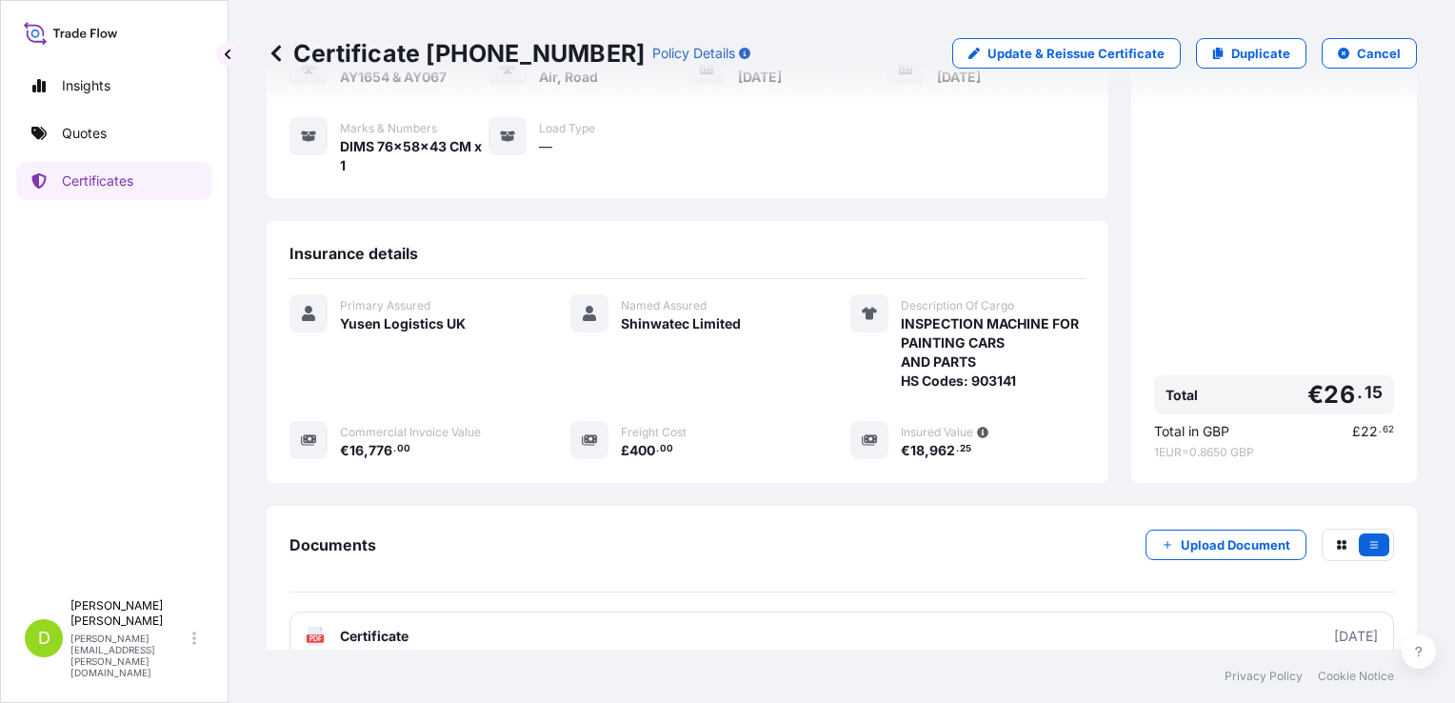
scroll to position [229, 0]
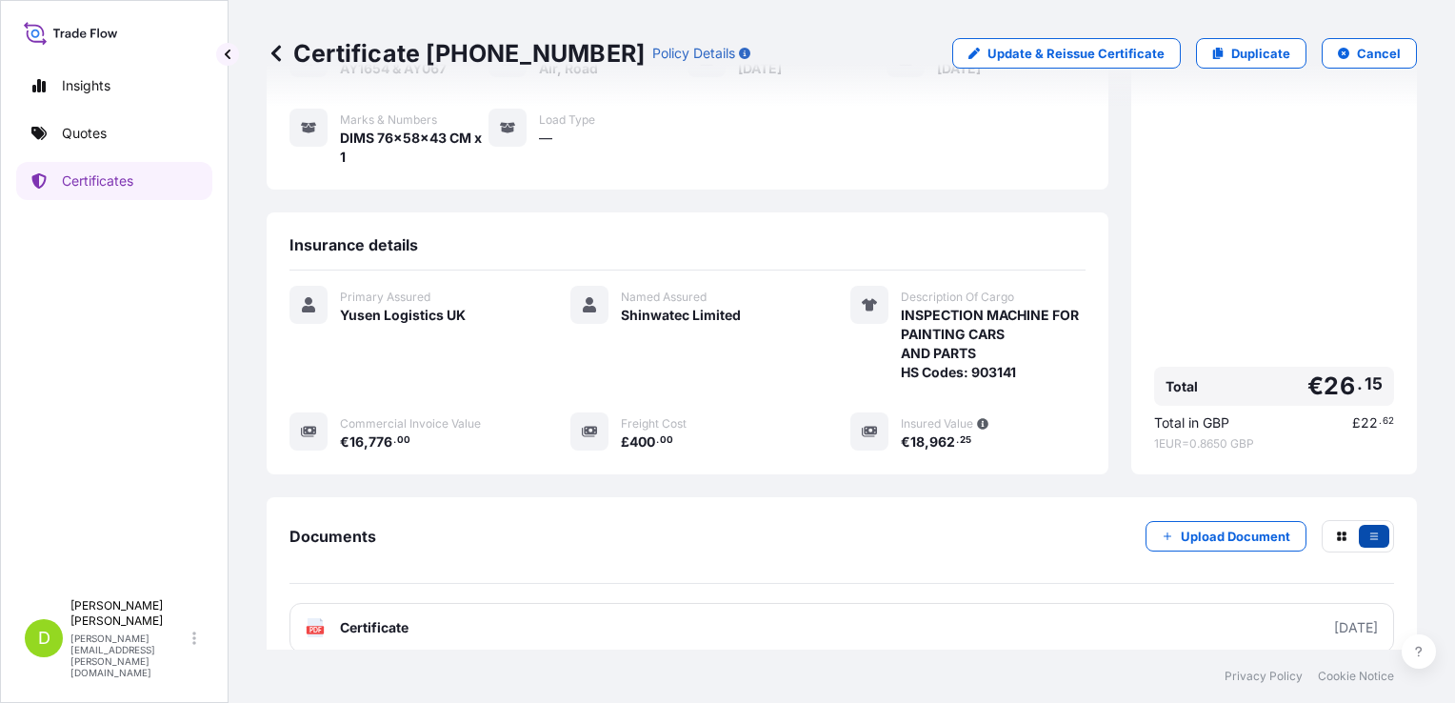
click at [1368, 530] on icon "button" at bounding box center [1373, 535] width 11 height 11
click at [1336, 530] on icon "button" at bounding box center [1341, 535] width 11 height 11
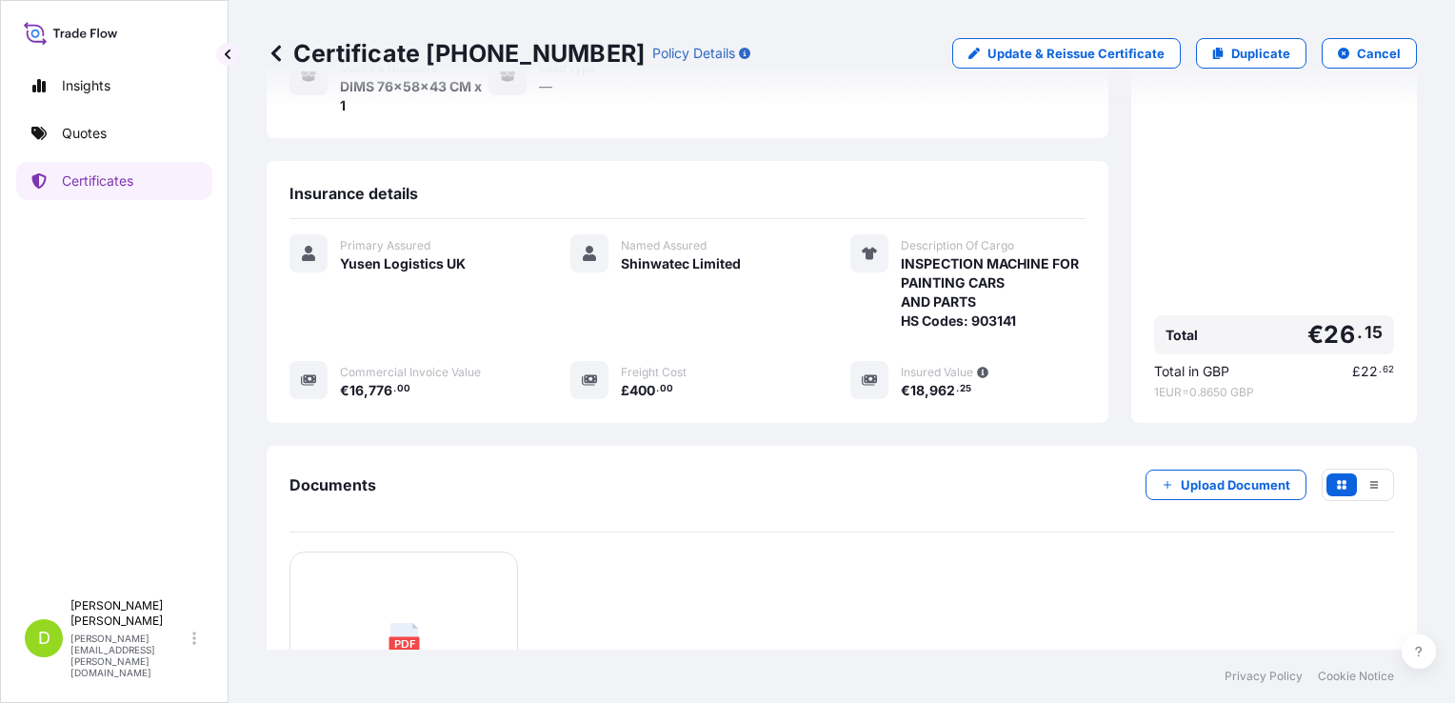
scroll to position [123, 0]
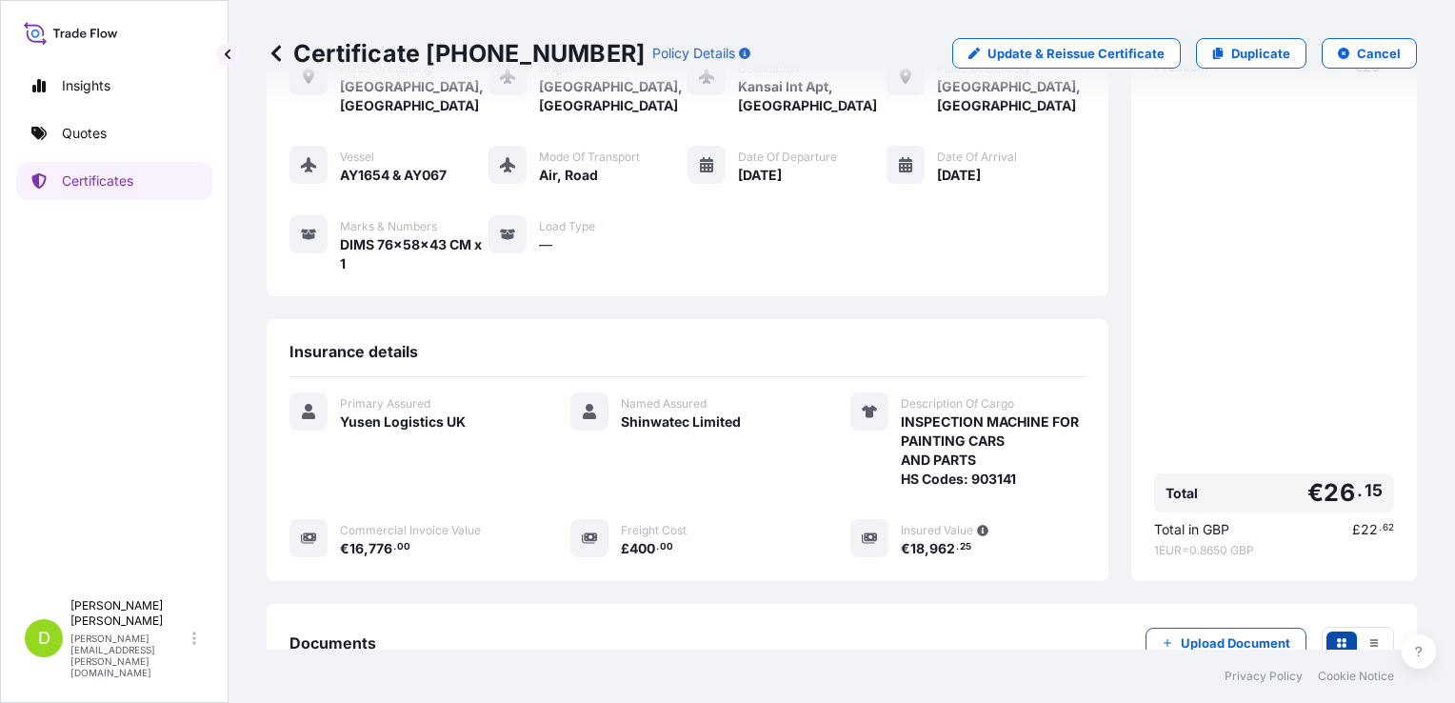
click at [1336, 637] on icon "button" at bounding box center [1341, 642] width 11 height 11
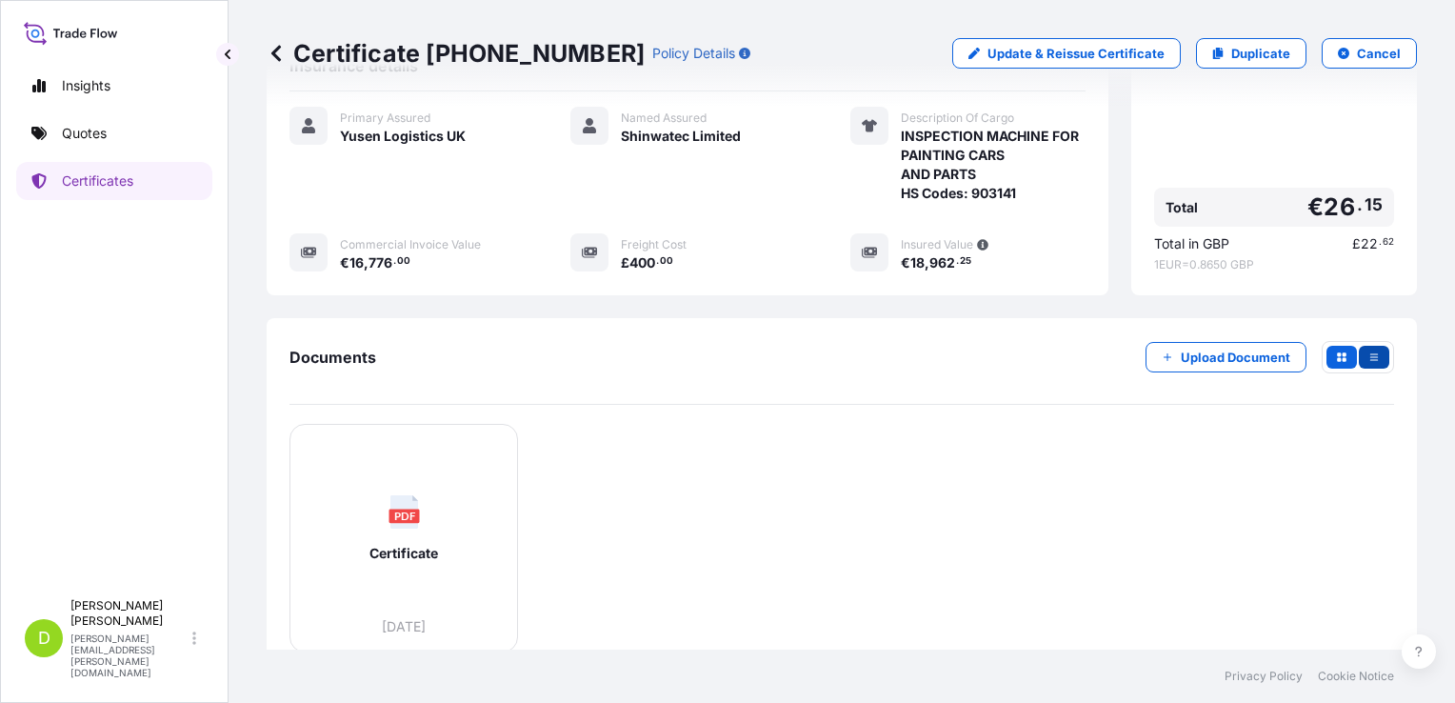
click at [1366, 346] on button "button" at bounding box center [1374, 357] width 30 height 23
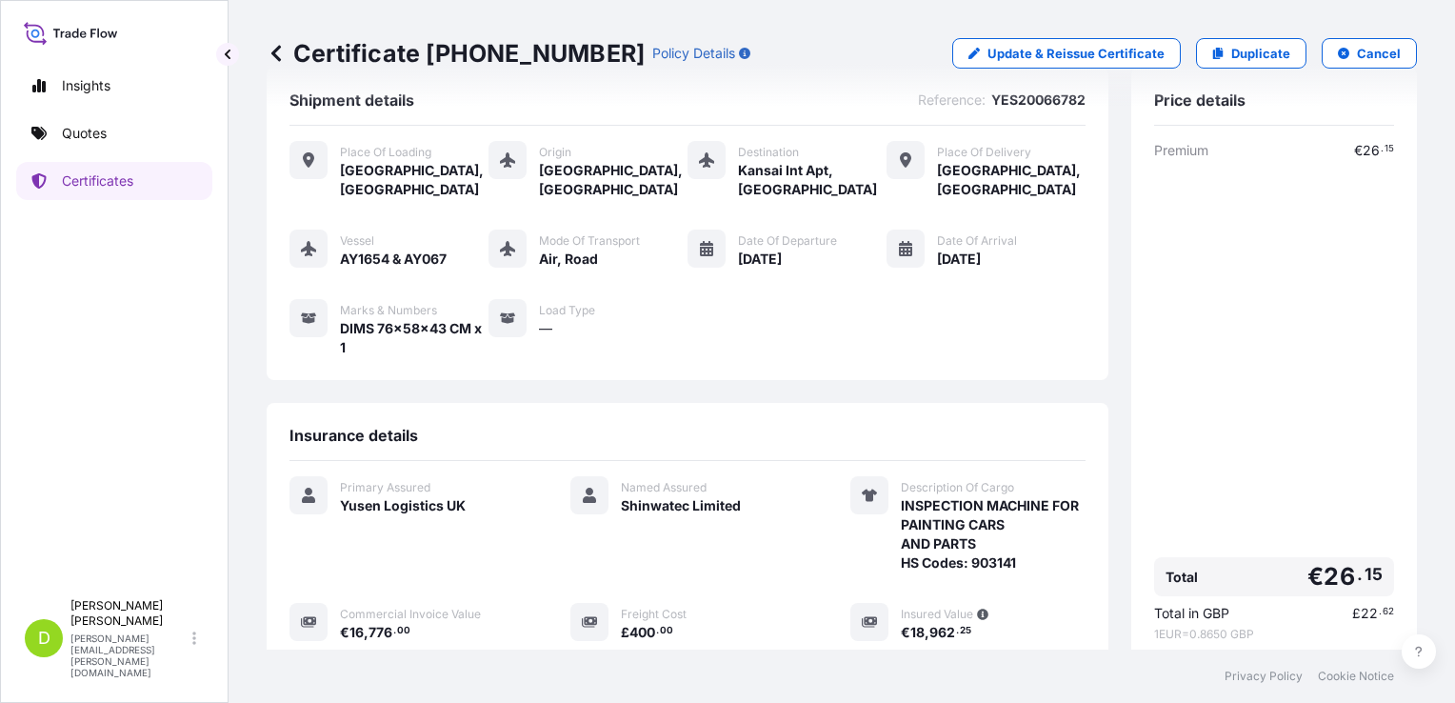
scroll to position [0, 0]
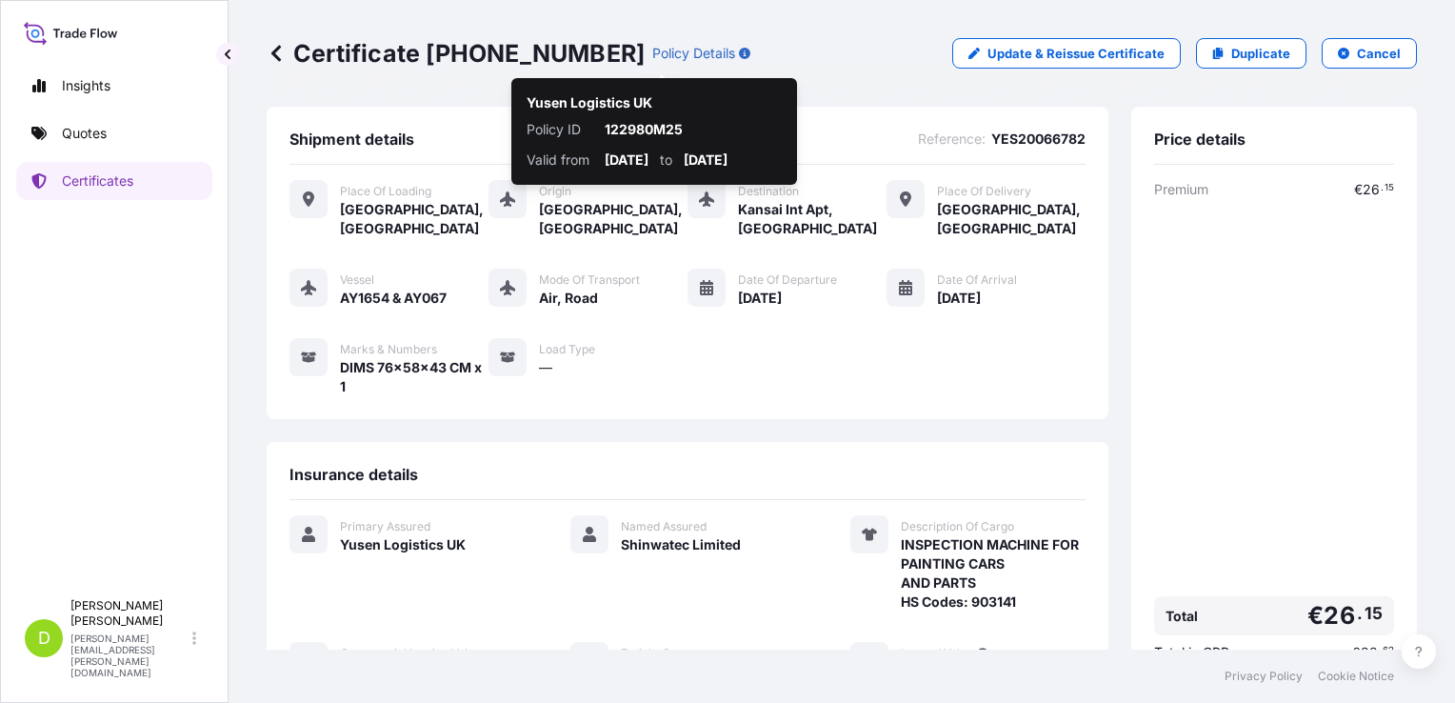
click at [739, 56] on icon "button" at bounding box center [744, 53] width 11 height 11
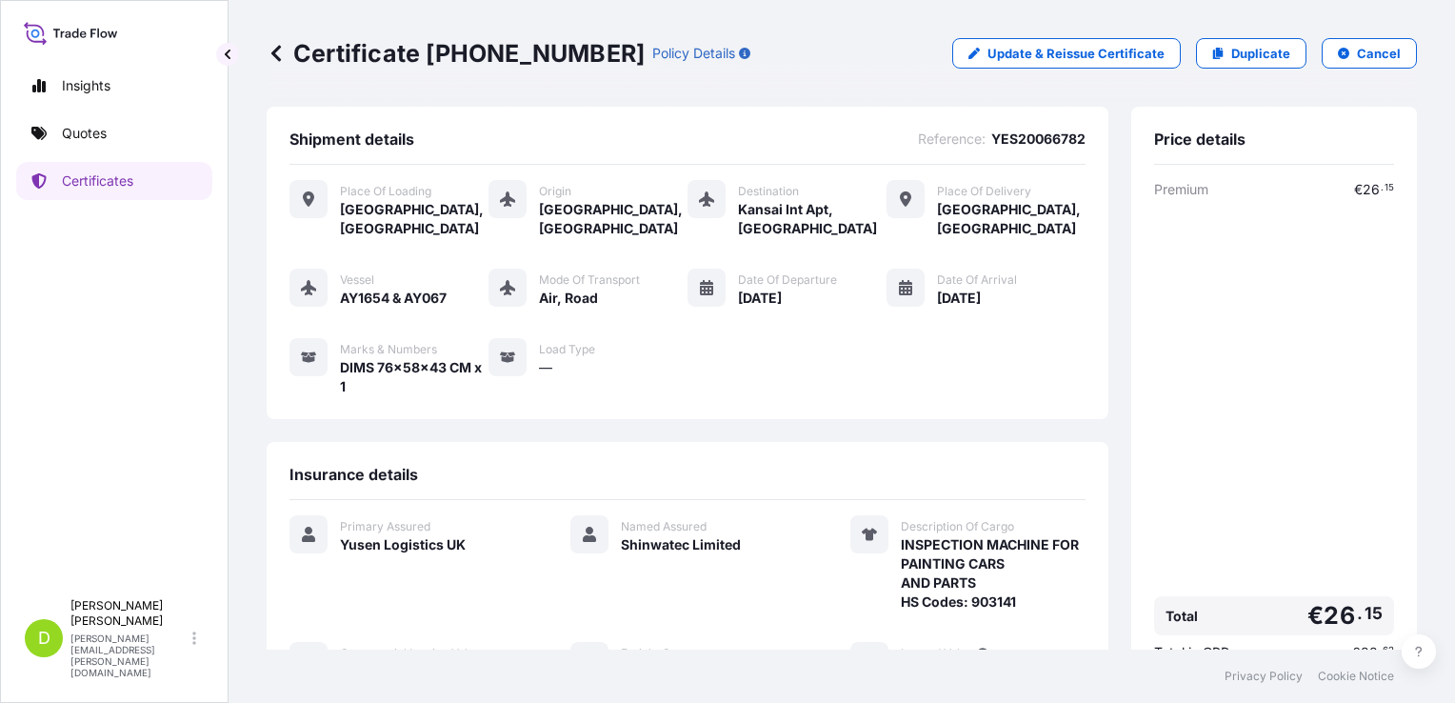
click at [739, 56] on icon "button" at bounding box center [744, 53] width 11 height 11
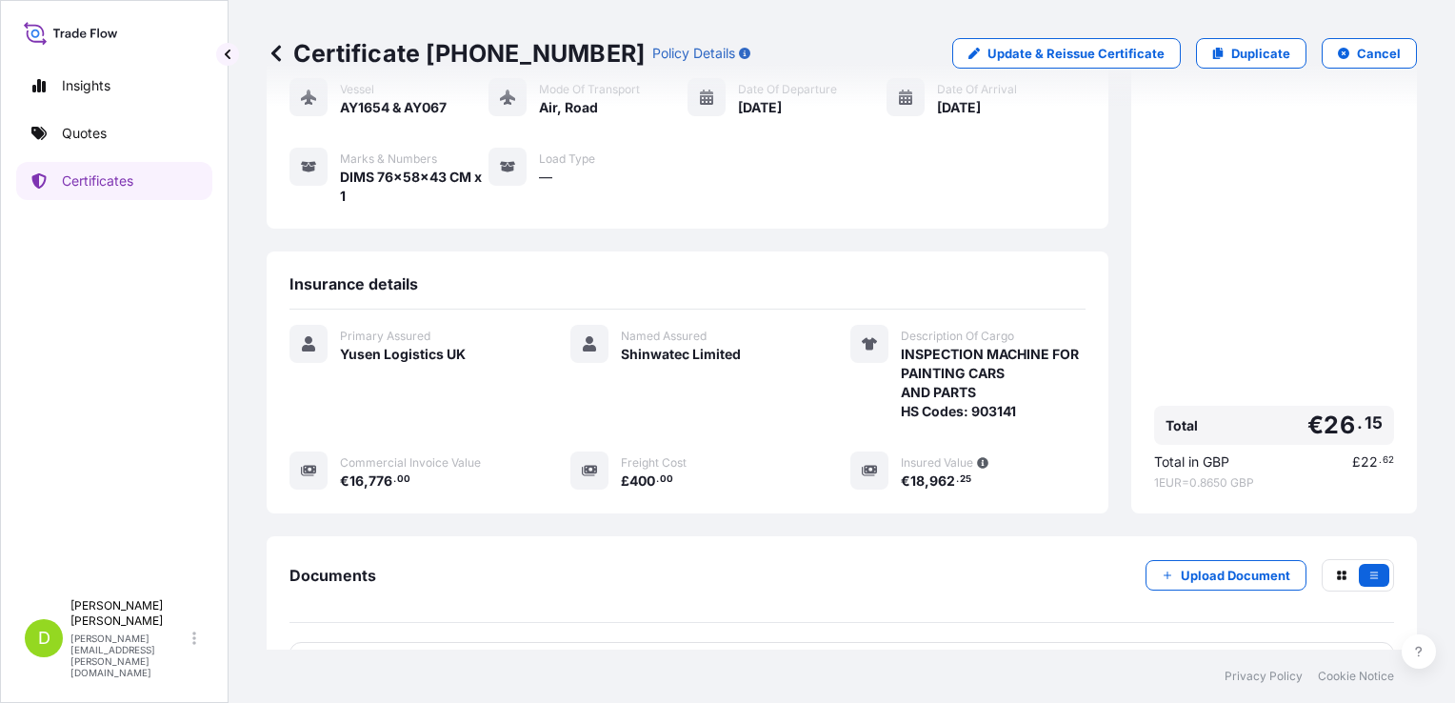
scroll to position [229, 0]
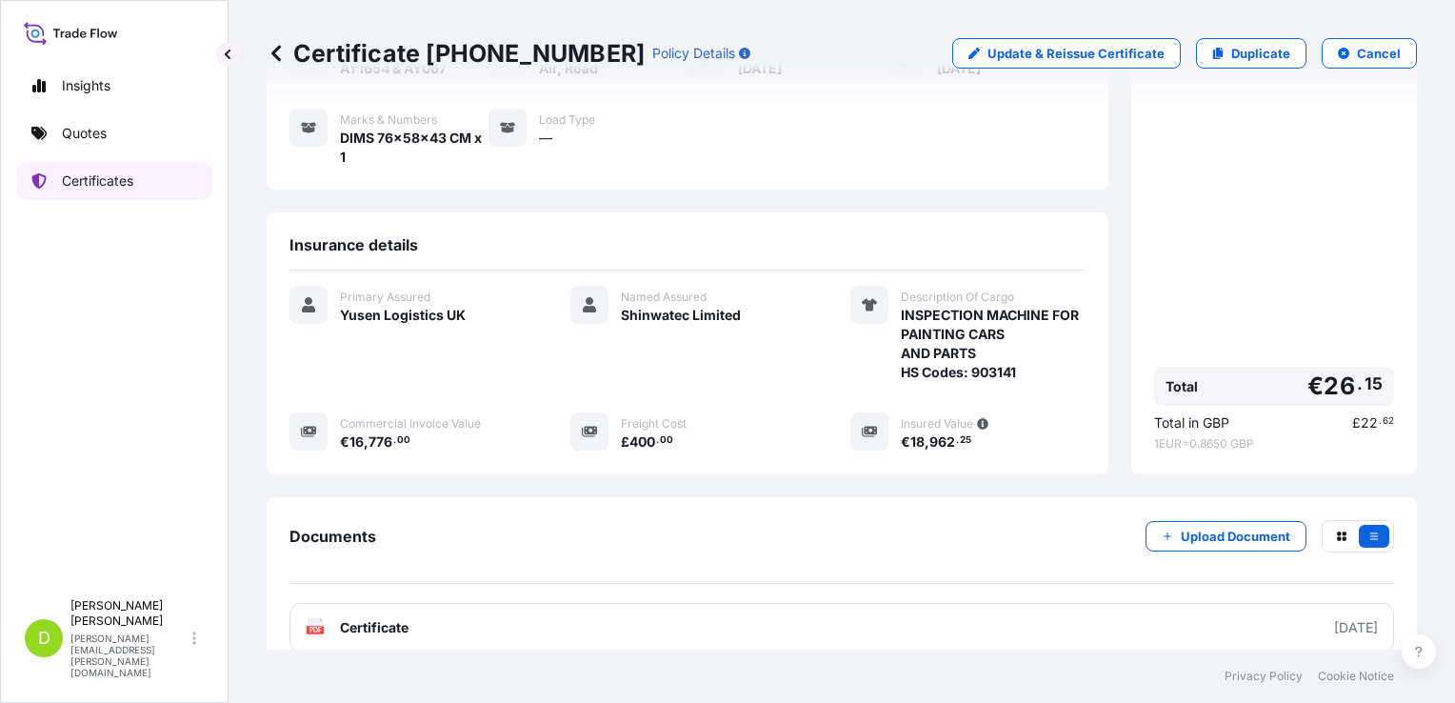
click at [111, 189] on p "Certificates" at bounding box center [97, 180] width 71 height 19
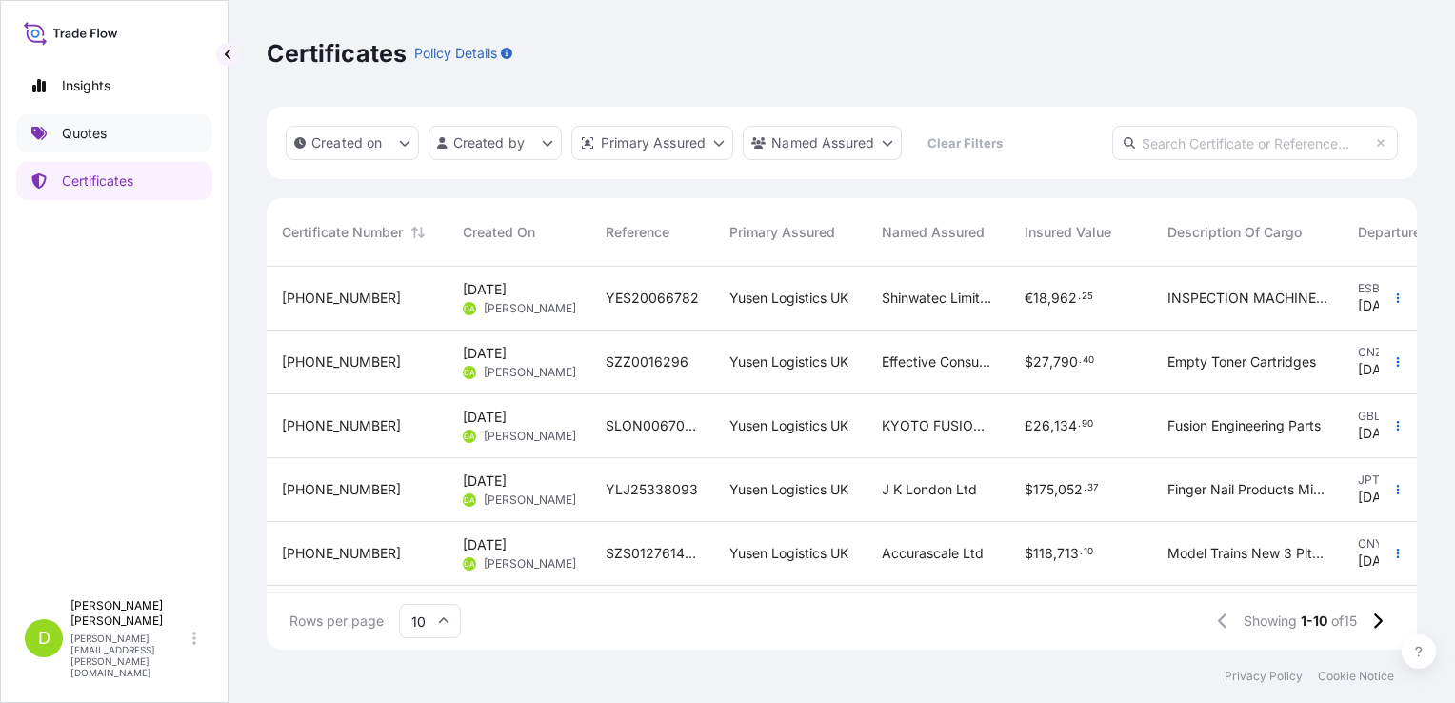
click at [76, 129] on p "Quotes" at bounding box center [84, 133] width 45 height 19
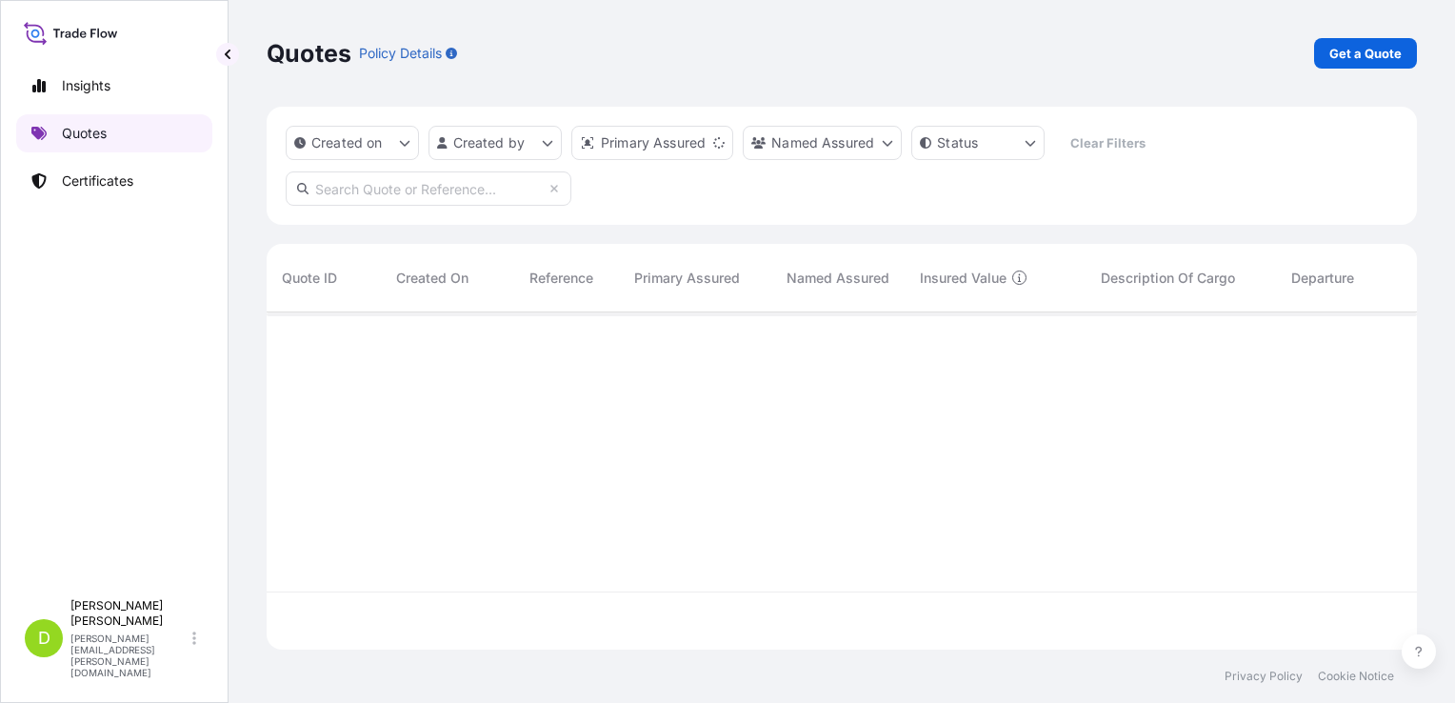
scroll to position [333, 1135]
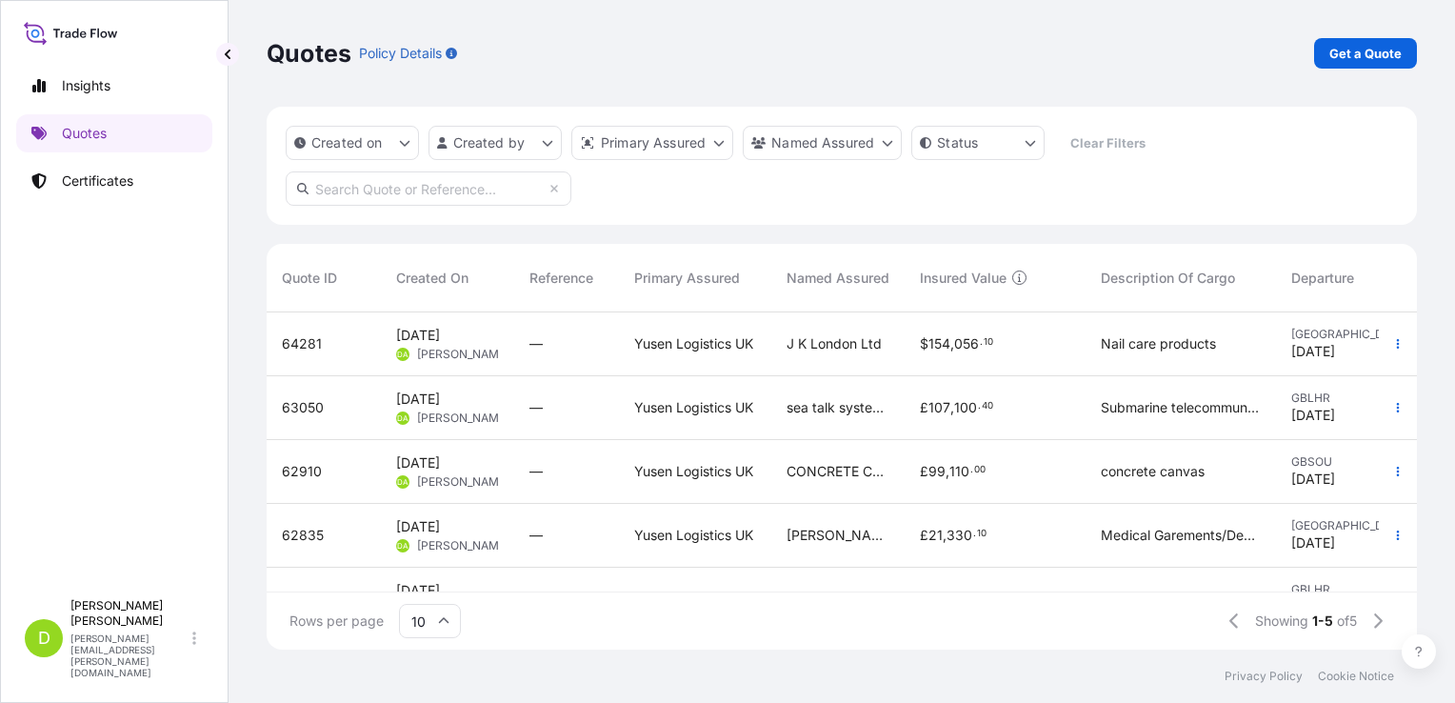
click at [428, 347] on span "[PERSON_NAME]" at bounding box center [463, 354] width 92 height 15
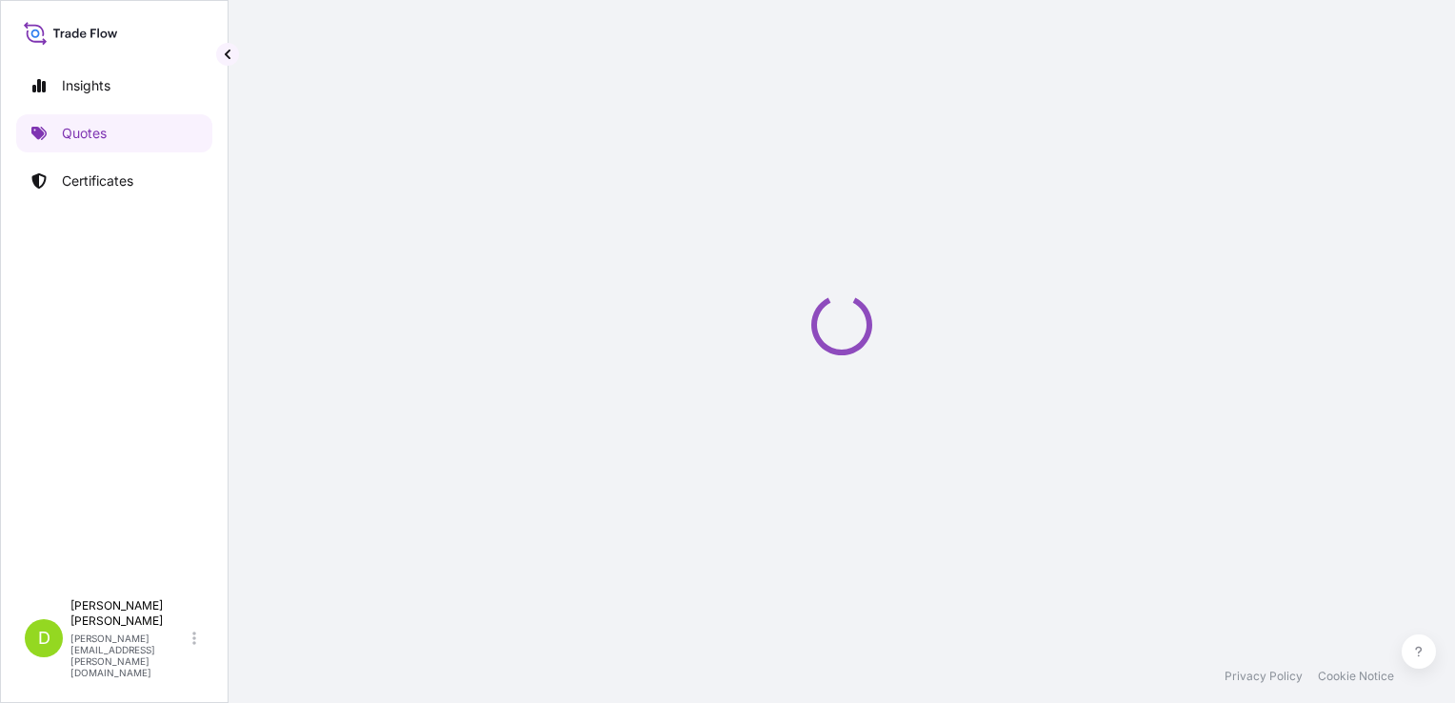
select select "Sea"
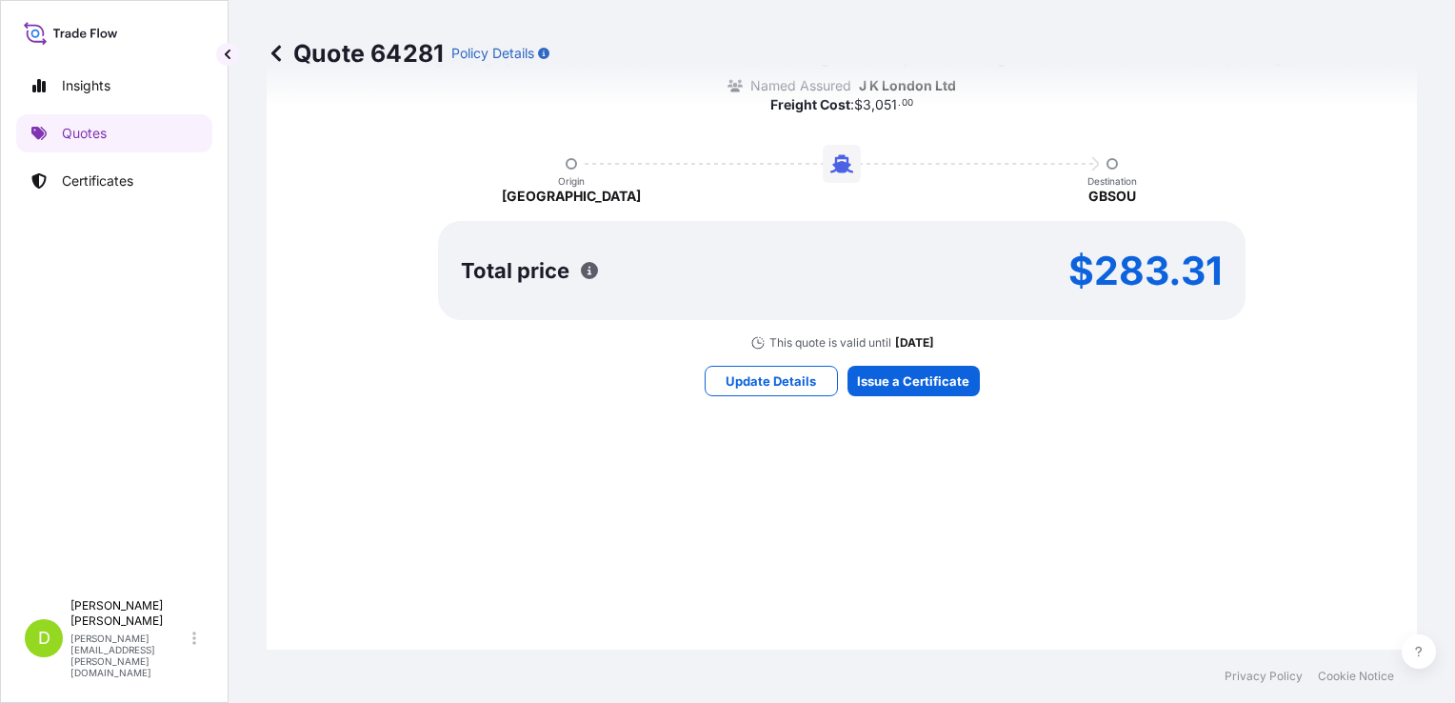
scroll to position [1208, 0]
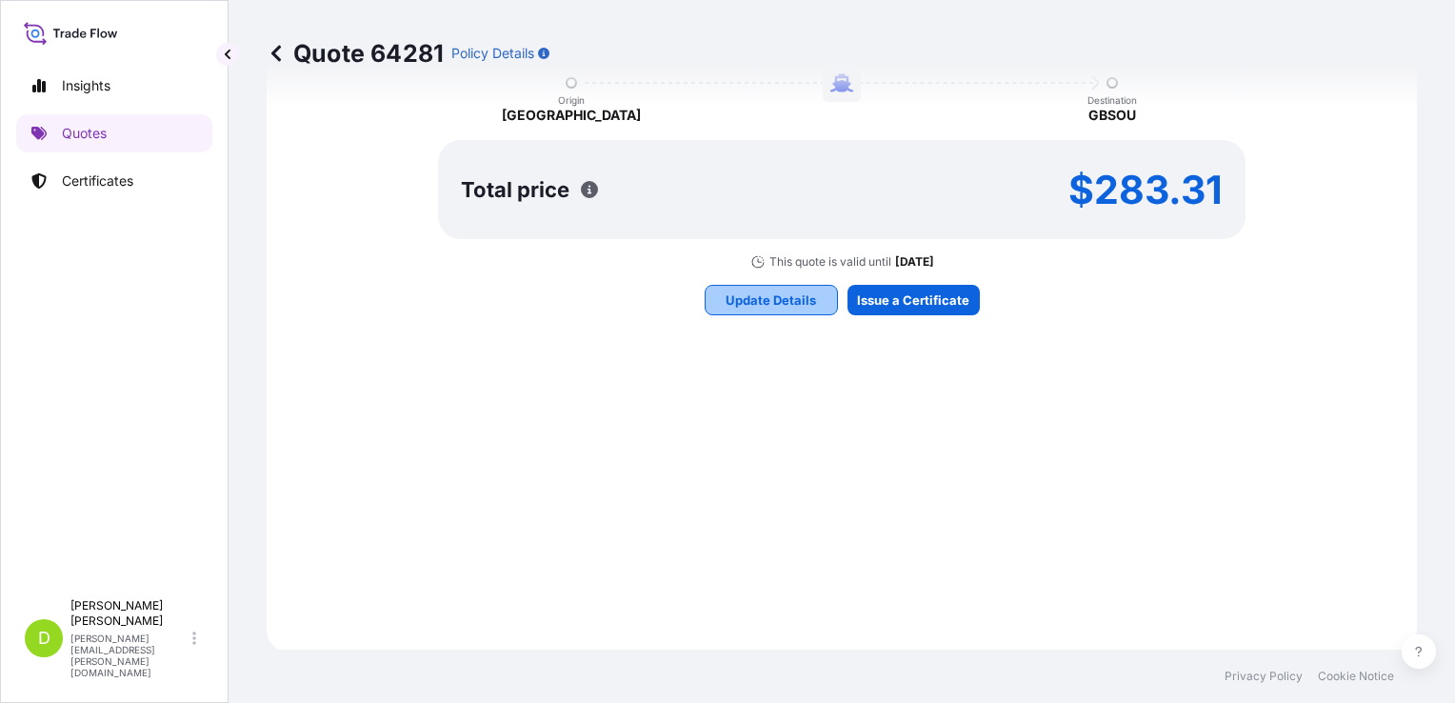
click at [789, 299] on p "Update Details" at bounding box center [770, 299] width 90 height 19
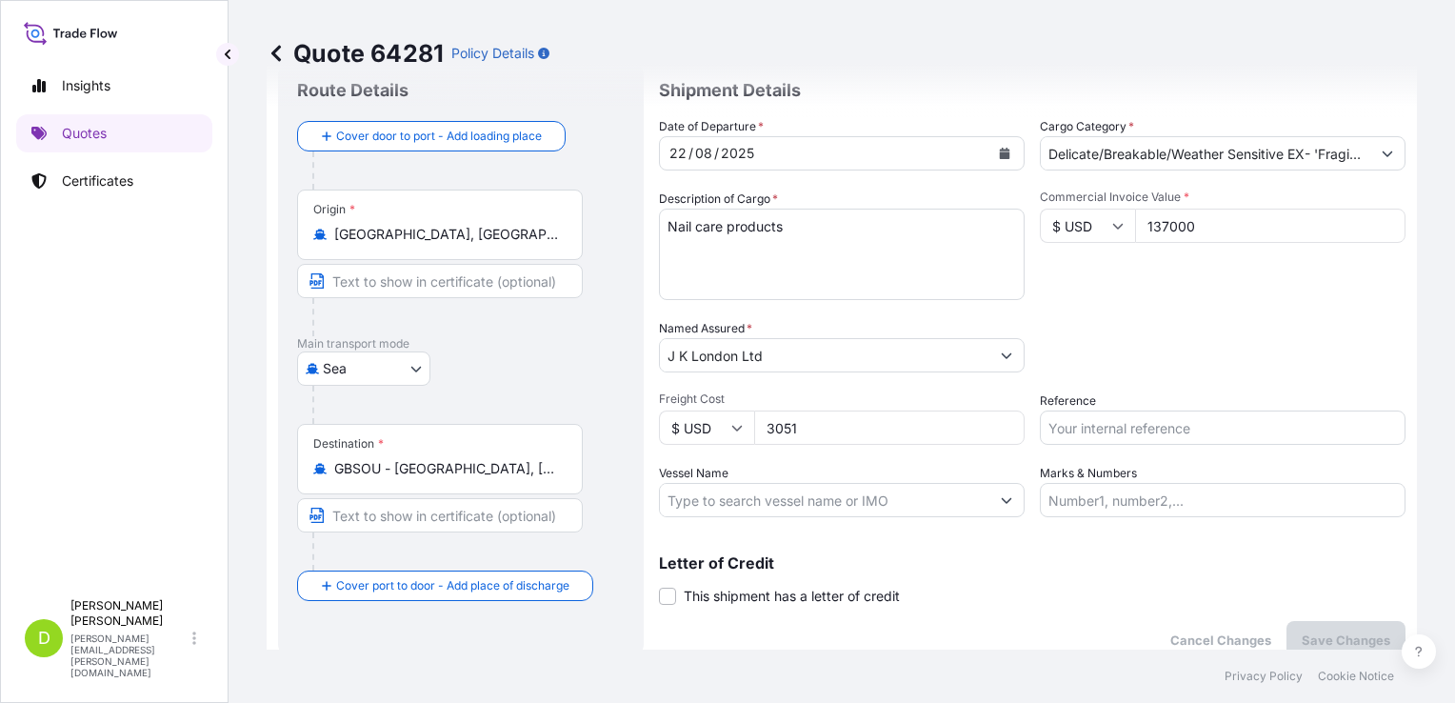
scroll to position [30, 0]
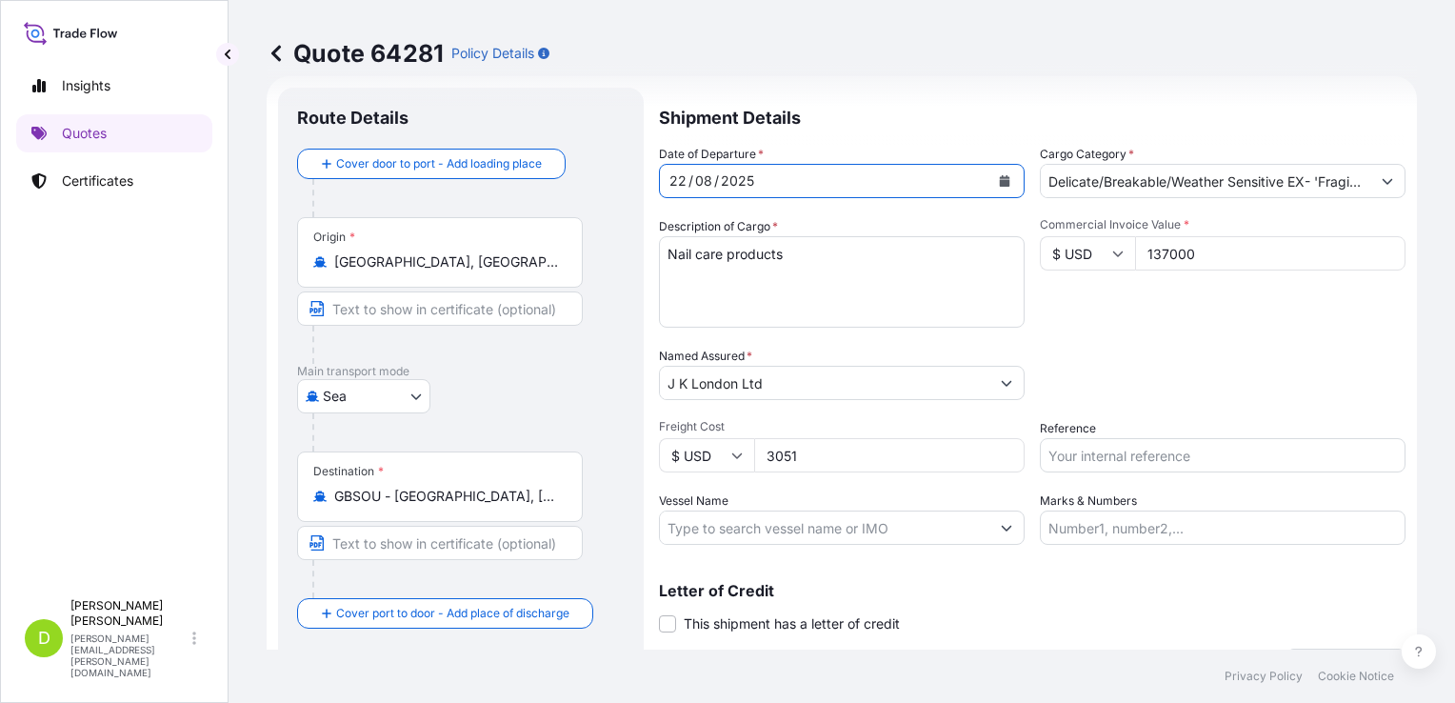
click at [1000, 182] on icon "Calendar" at bounding box center [1005, 180] width 10 height 11
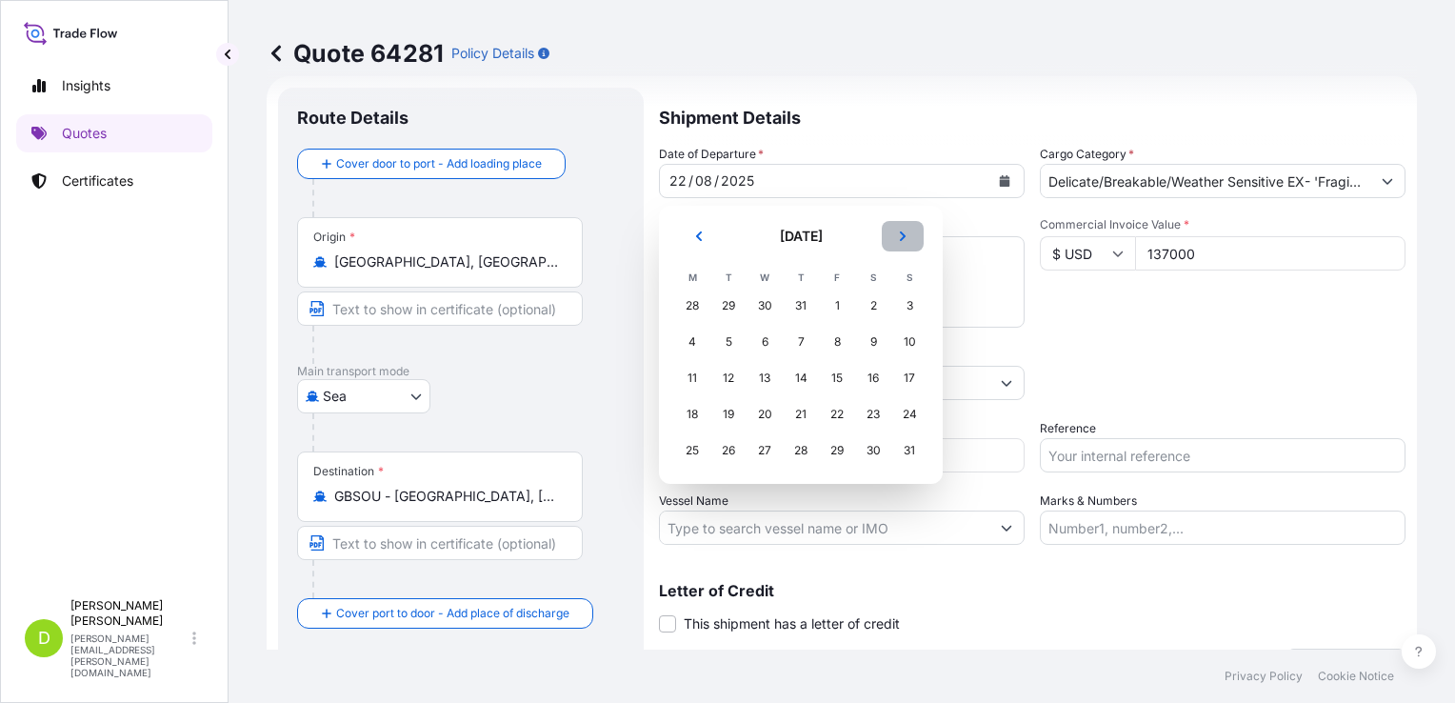
click at [913, 241] on button "Next" at bounding box center [903, 236] width 42 height 30
click at [698, 300] on div "1" at bounding box center [692, 305] width 34 height 34
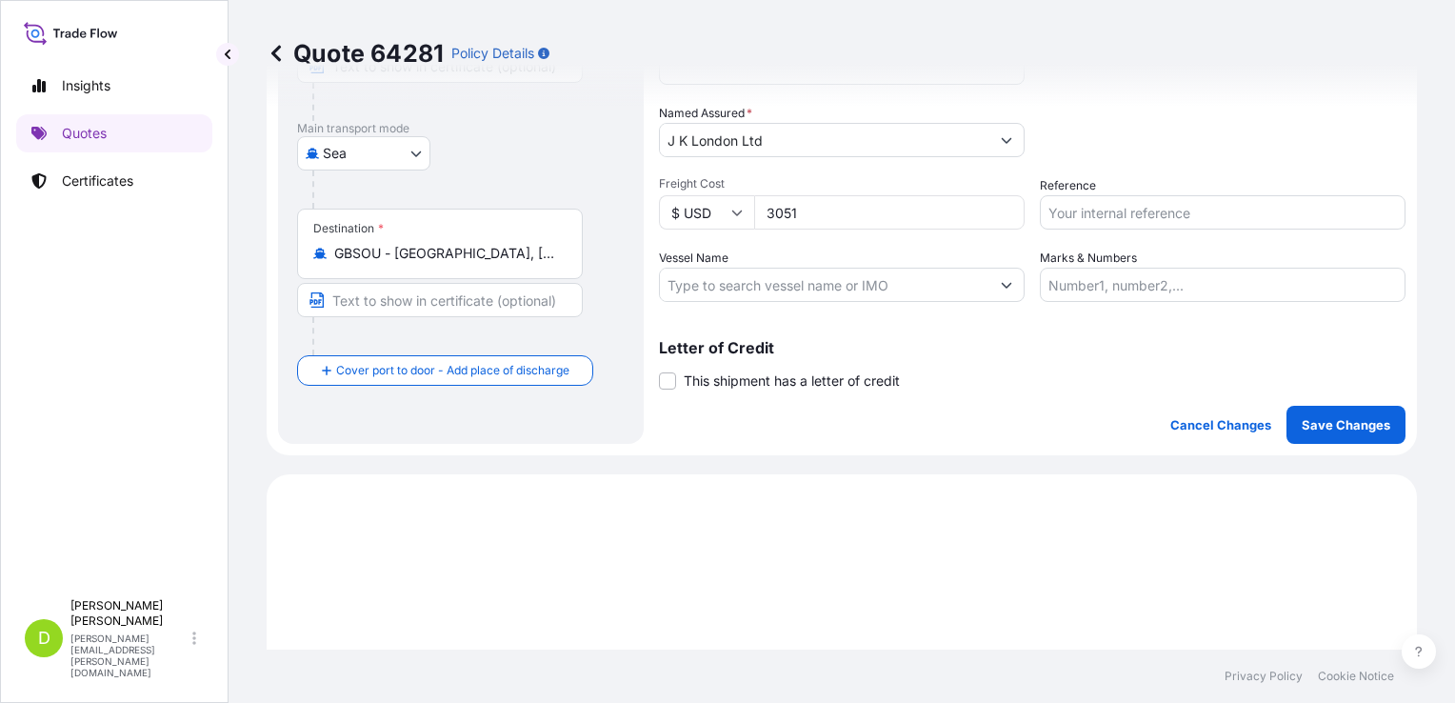
scroll to position [316, 0]
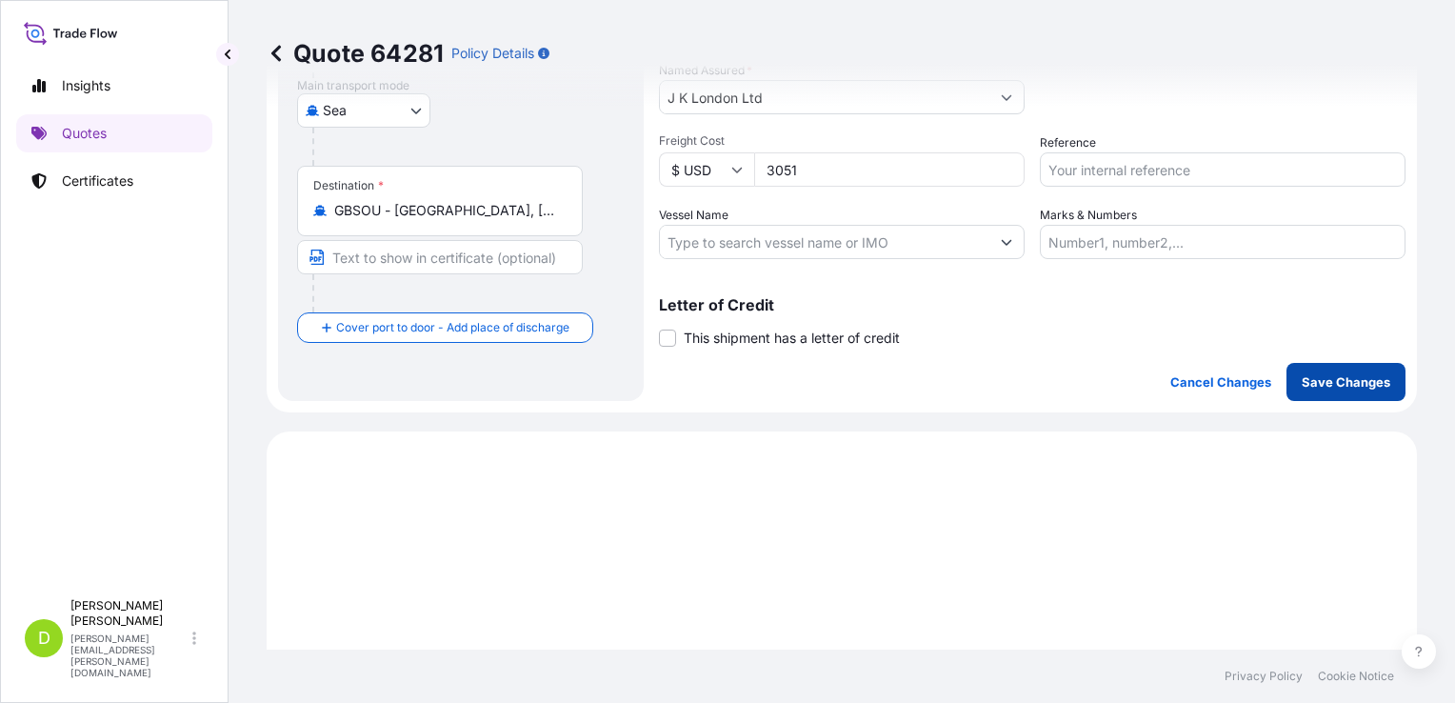
click at [1323, 383] on p "Save Changes" at bounding box center [1345, 381] width 89 height 19
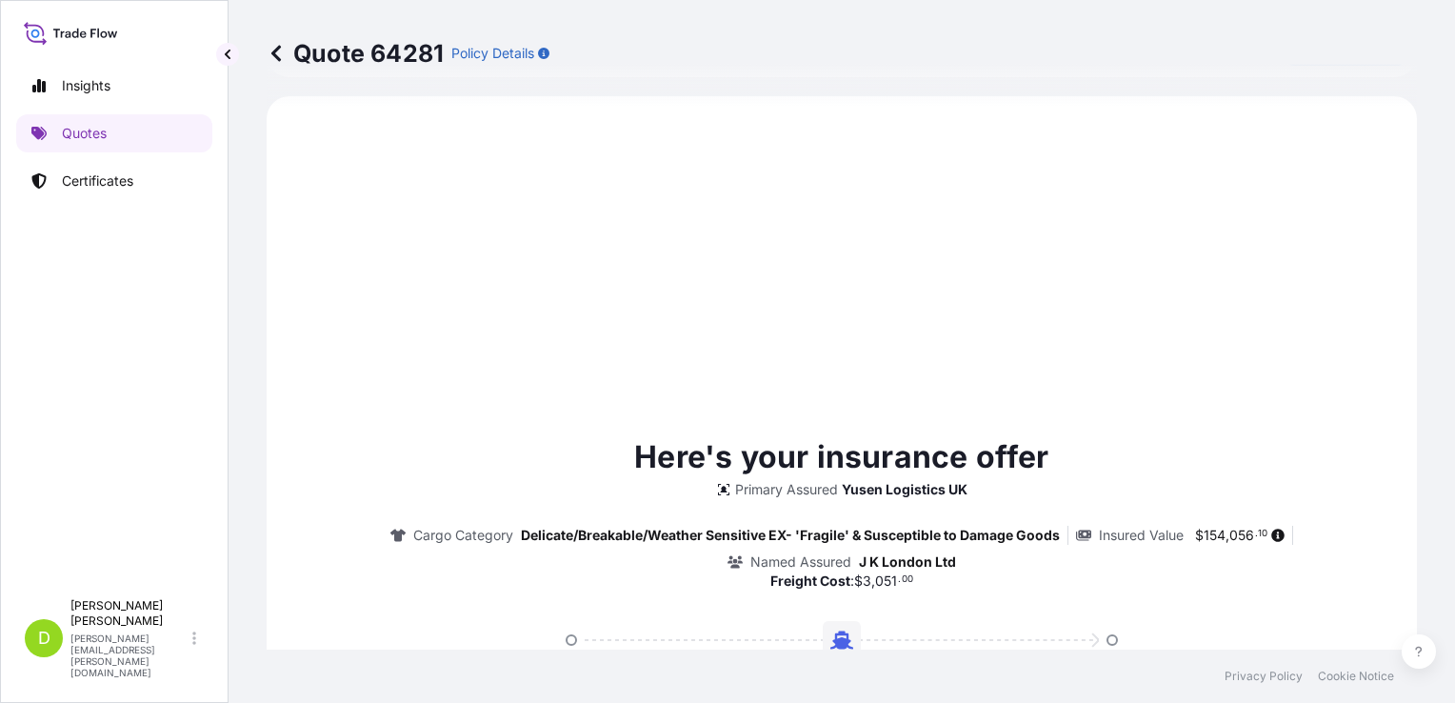
select select "Sea"
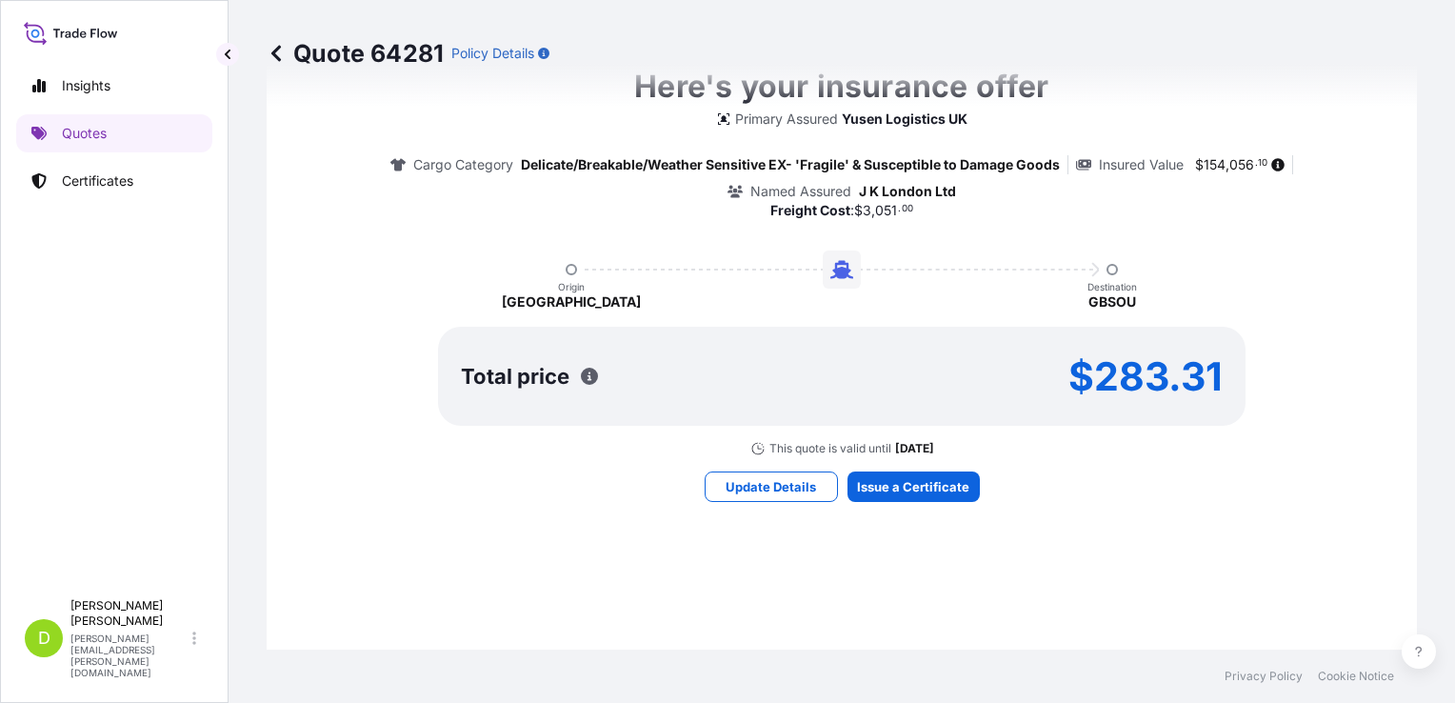
scroll to position [732, 0]
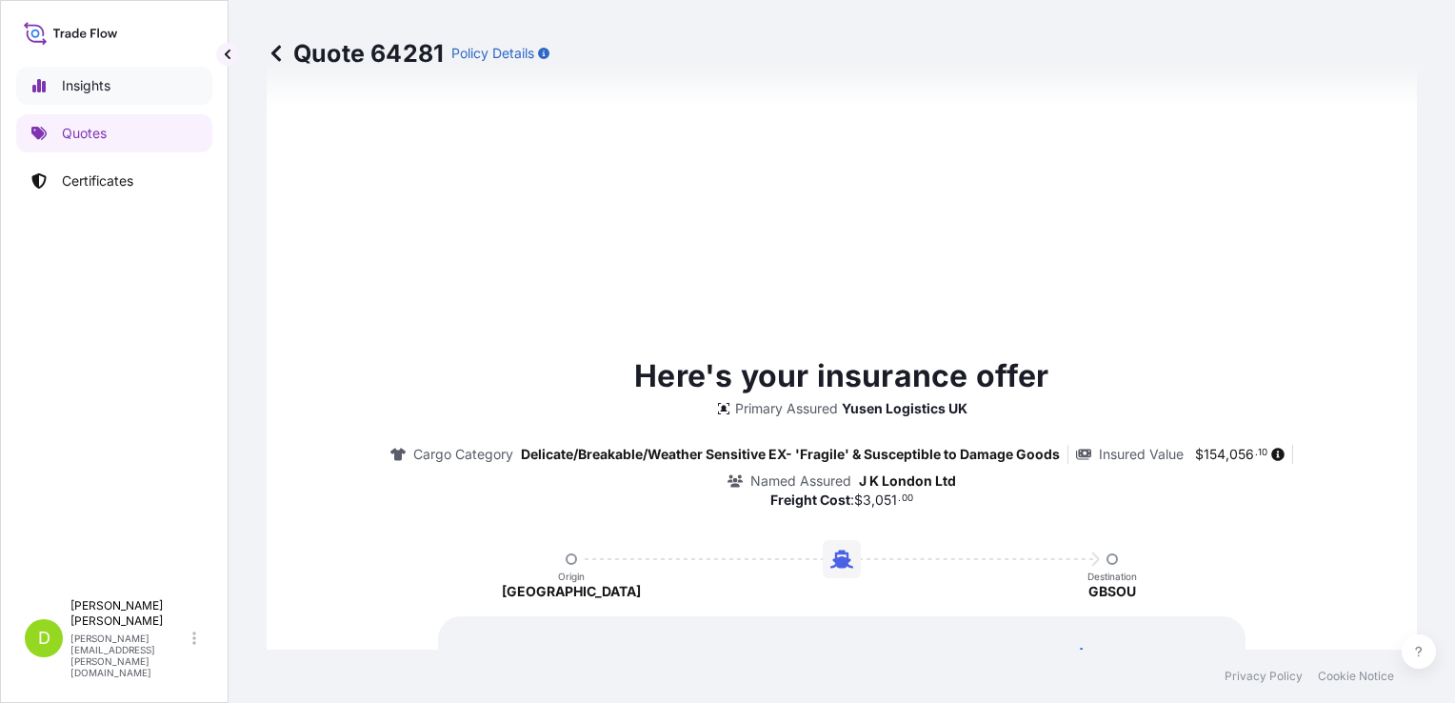
click at [95, 86] on p "Insights" at bounding box center [86, 85] width 49 height 19
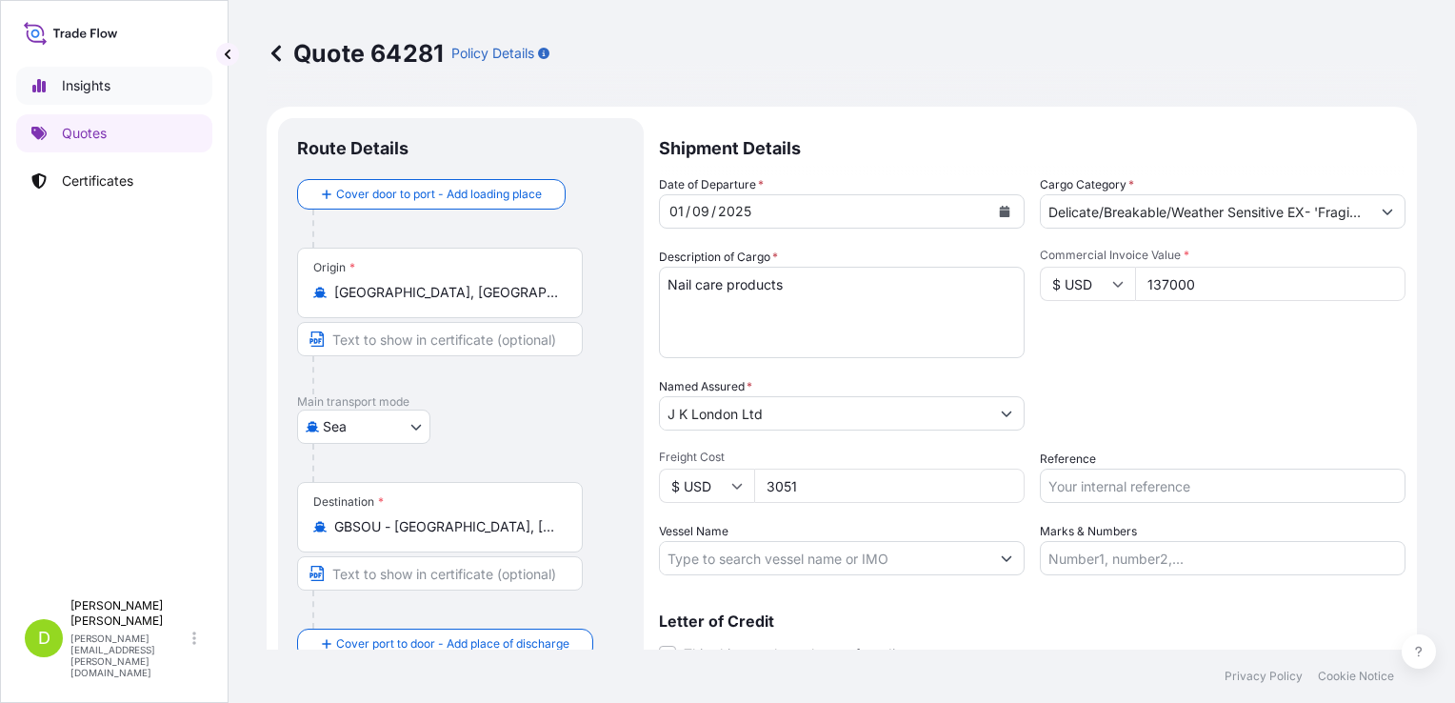
select select "2025"
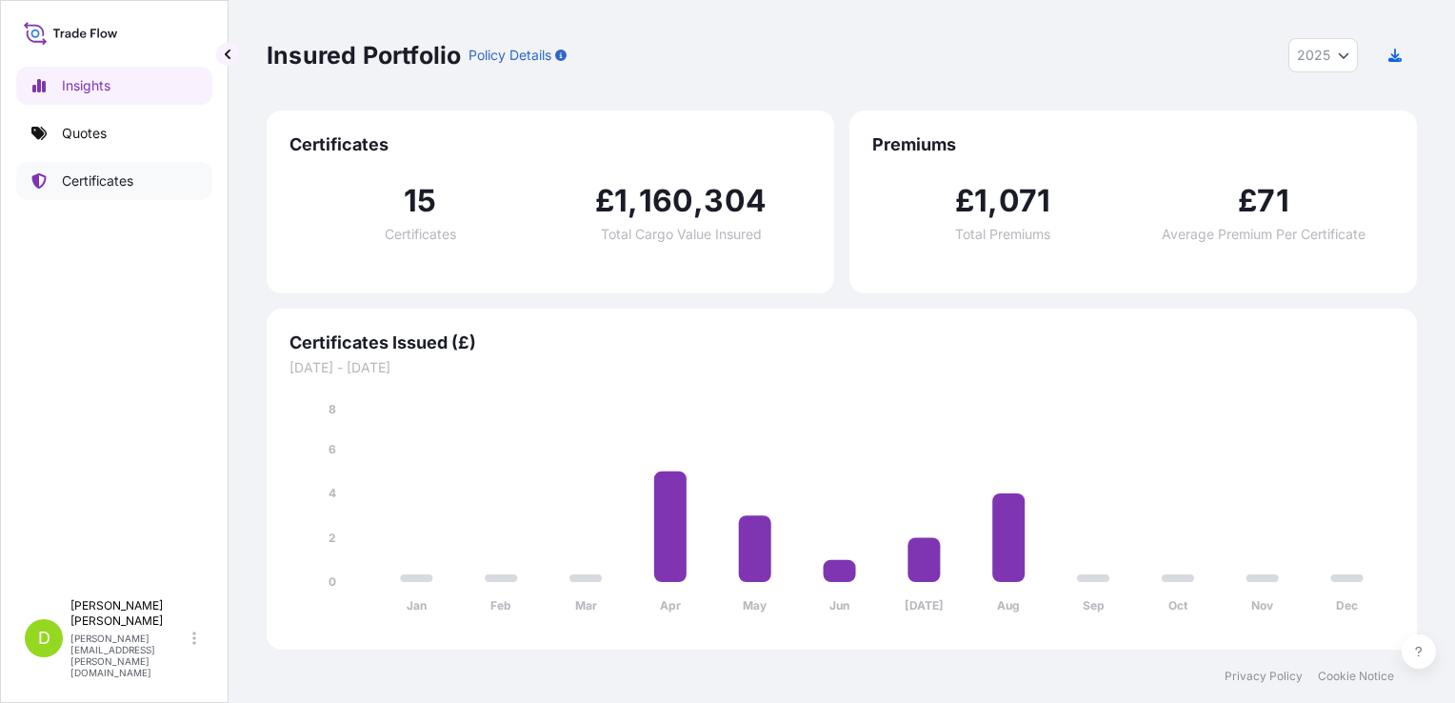
click at [104, 185] on p "Certificates" at bounding box center [97, 180] width 71 height 19
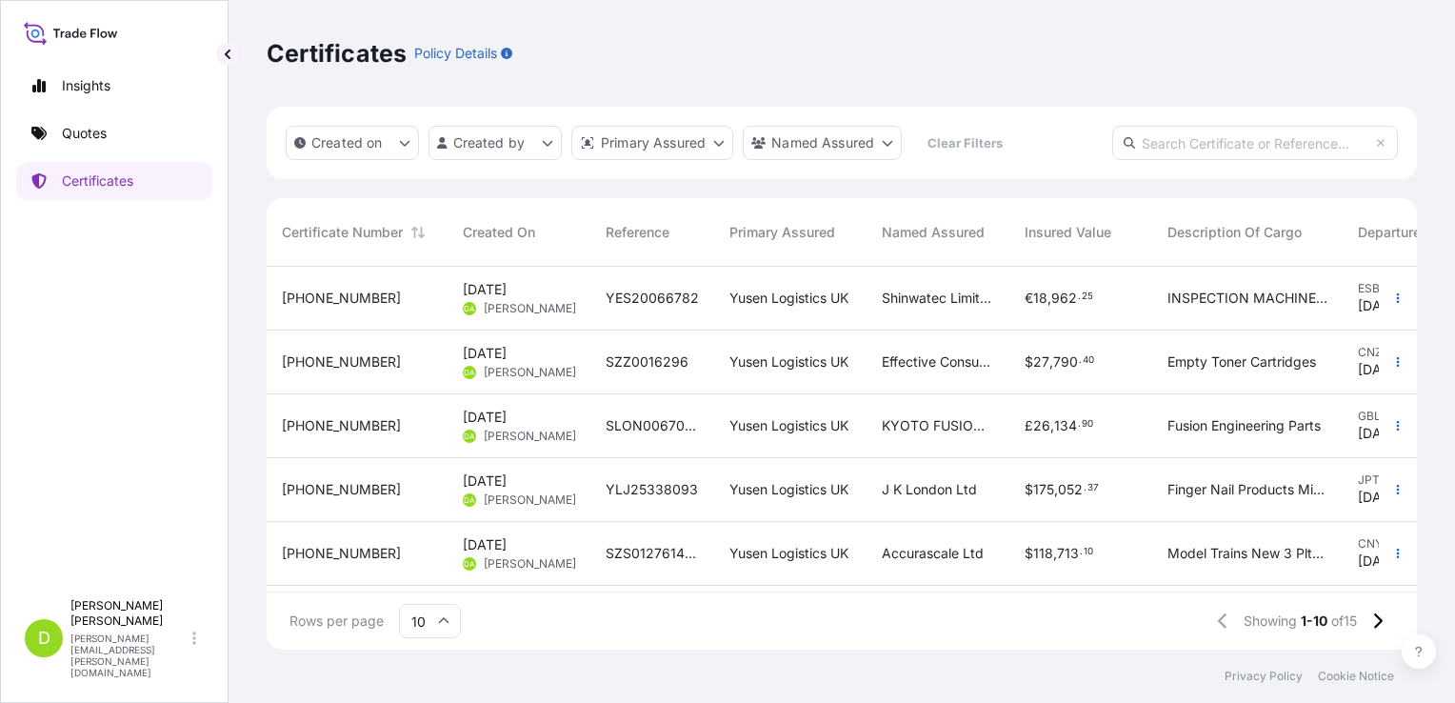
click at [627, 299] on span "YES20066782" at bounding box center [652, 297] width 93 height 19
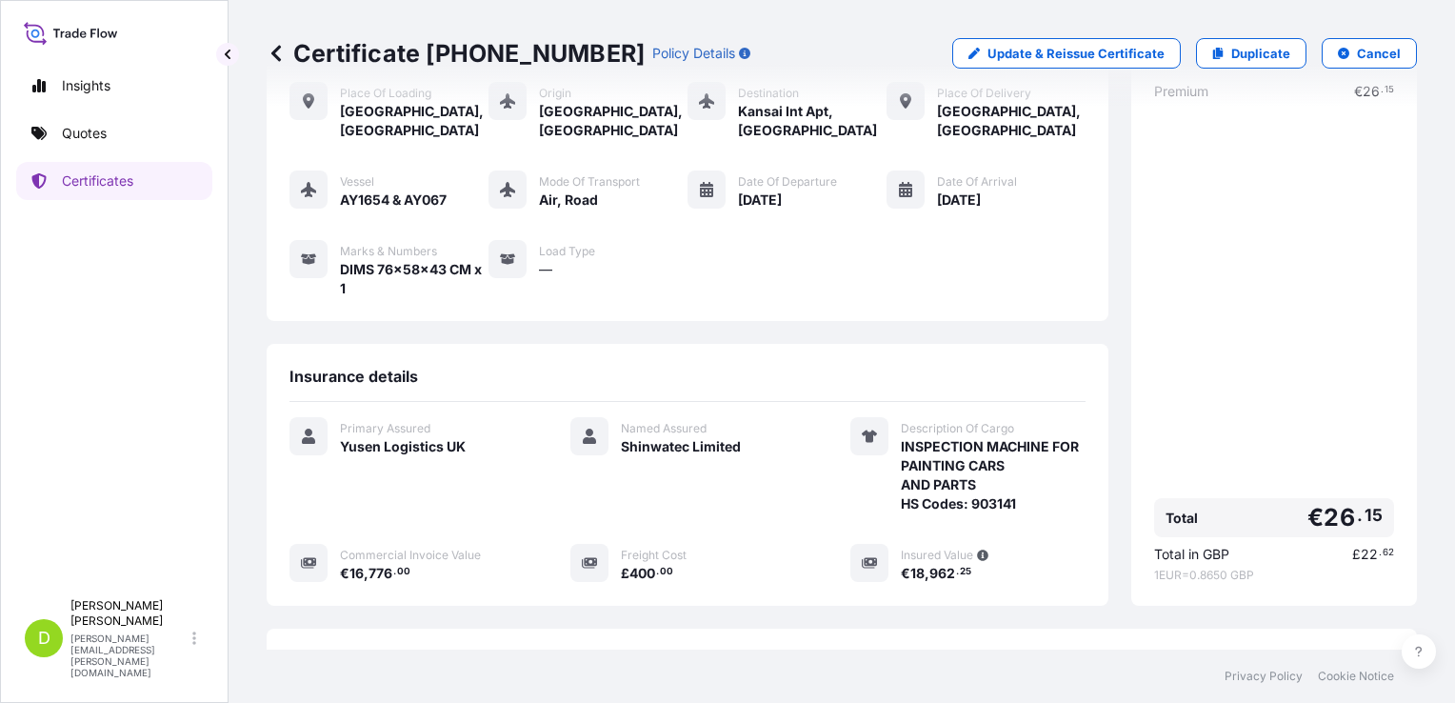
scroll to position [229, 0]
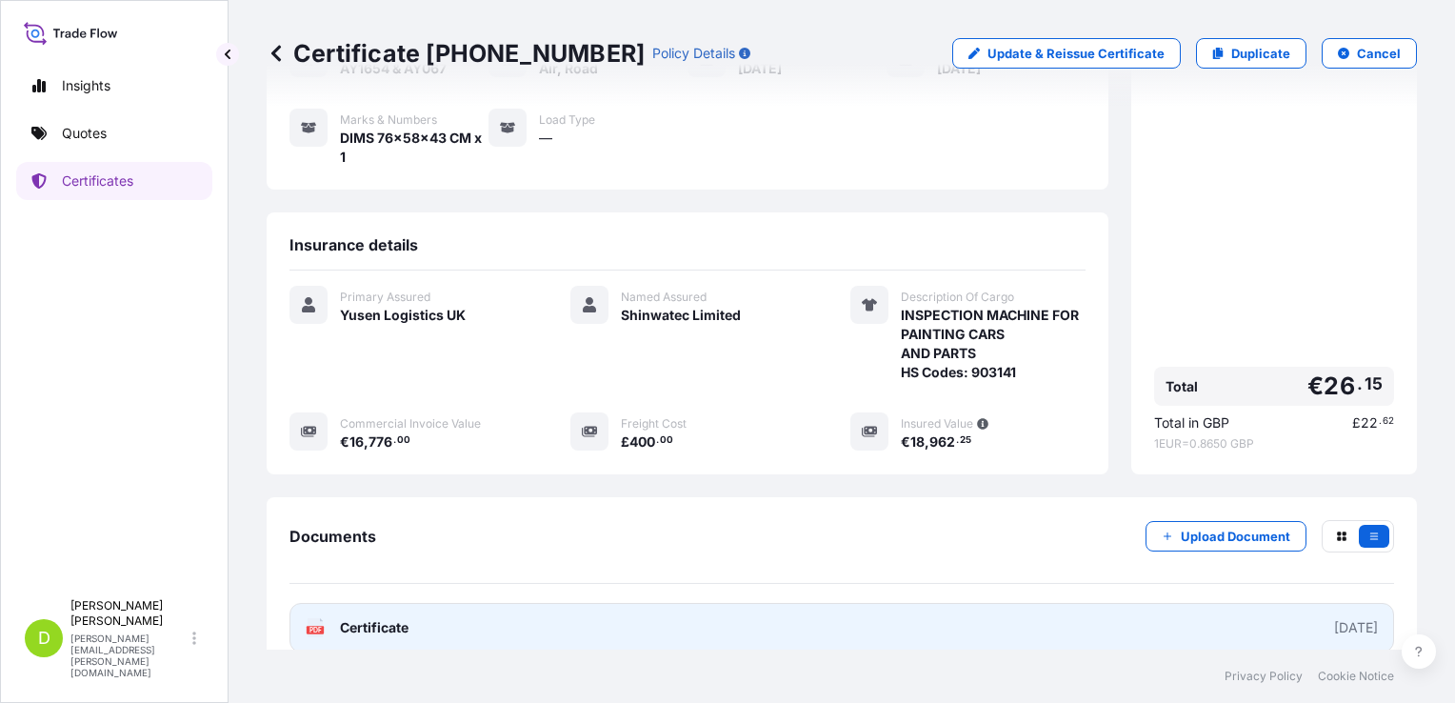
click at [967, 603] on link "PDF Certificate [DATE]" at bounding box center [841, 628] width 1104 height 50
